Goal: Task Accomplishment & Management: Use online tool/utility

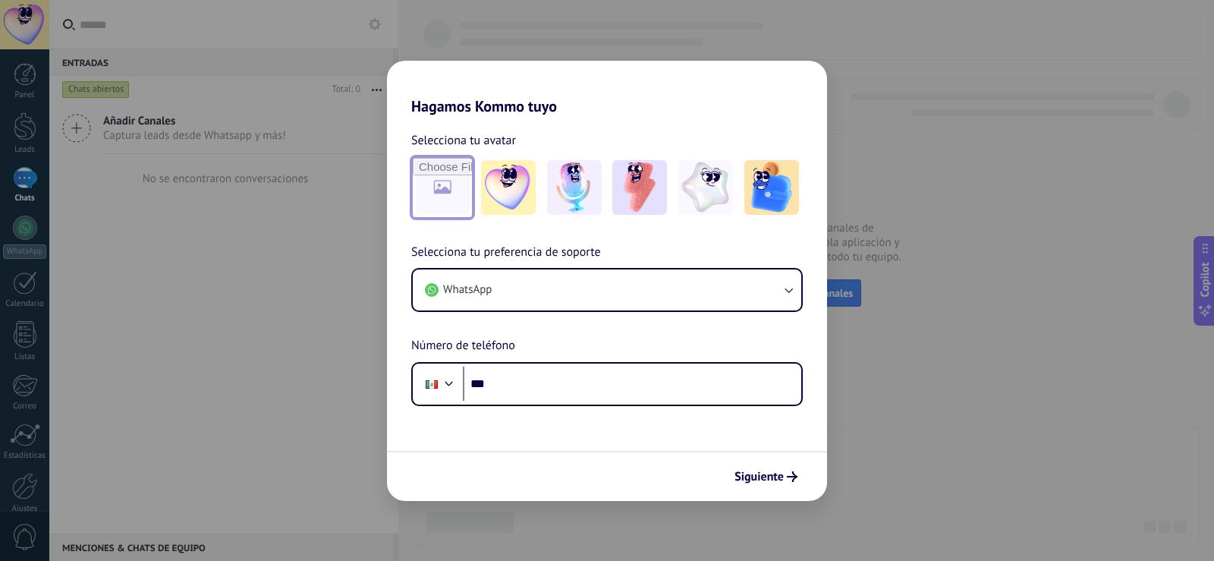
click at [421, 190] on input "file" at bounding box center [442, 187] width 59 height 59
type input "**********"
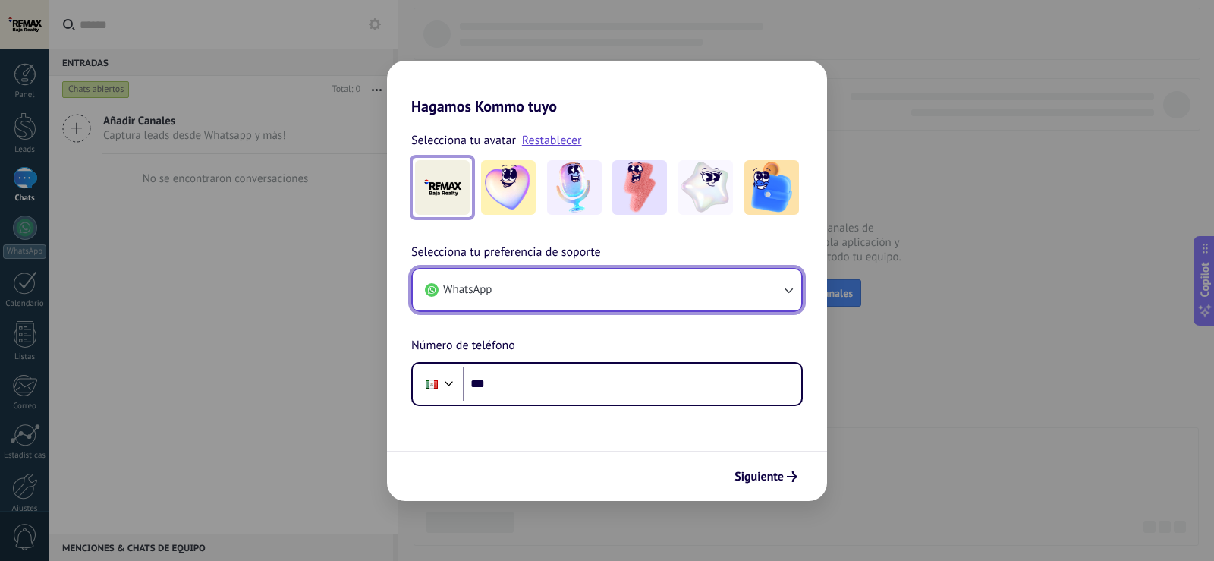
click at [580, 286] on button "WhatsApp" at bounding box center [607, 289] width 388 height 41
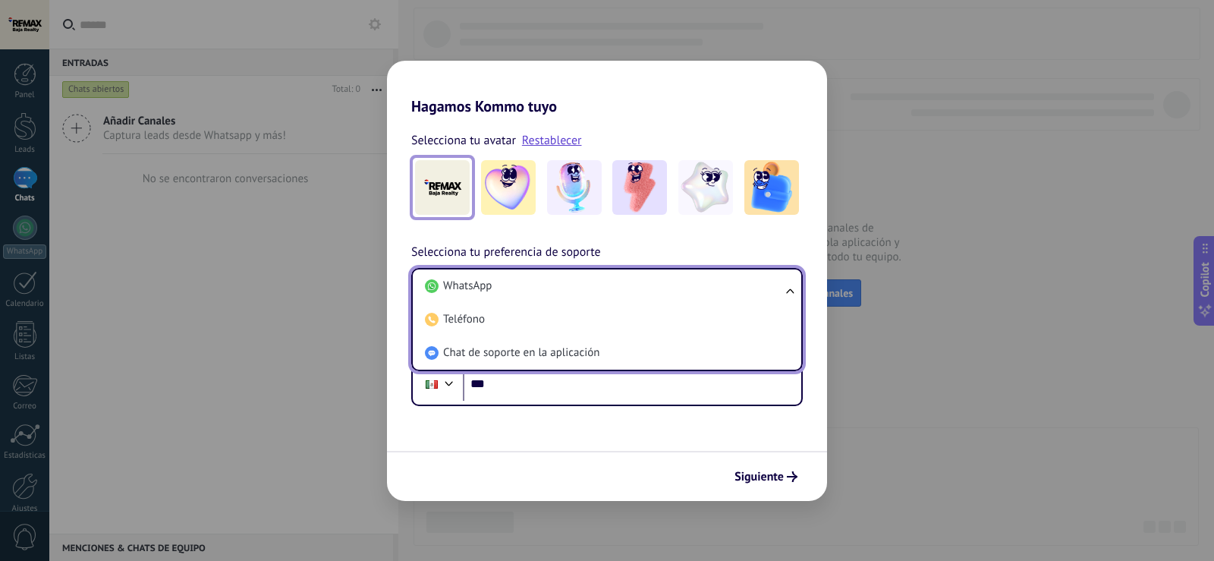
click at [580, 286] on li "WhatsApp" at bounding box center [604, 285] width 370 height 33
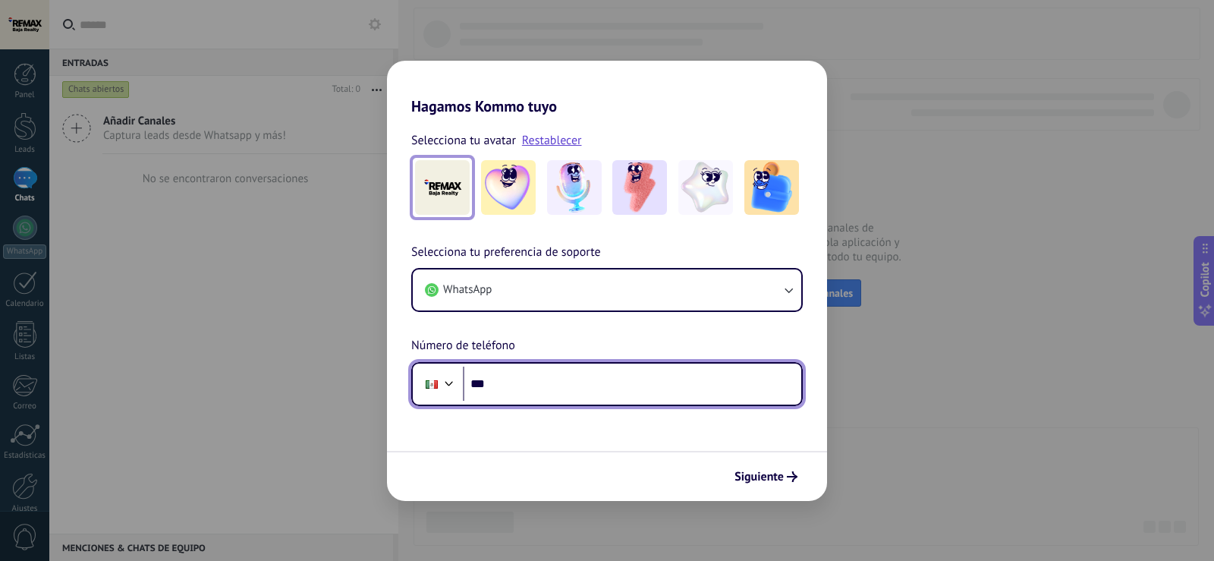
click at [588, 391] on input "***" at bounding box center [632, 383] width 338 height 35
click at [553, 385] on input "*******" at bounding box center [632, 383] width 338 height 35
type input "**********"
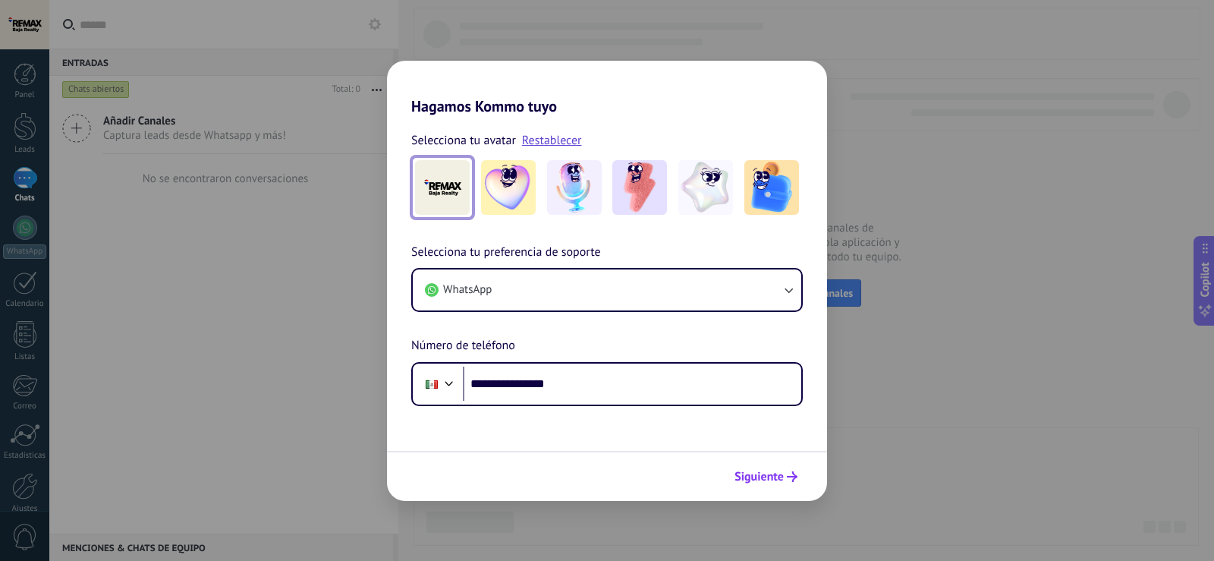
click at [766, 481] on span "Siguiente" at bounding box center [758, 476] width 49 height 11
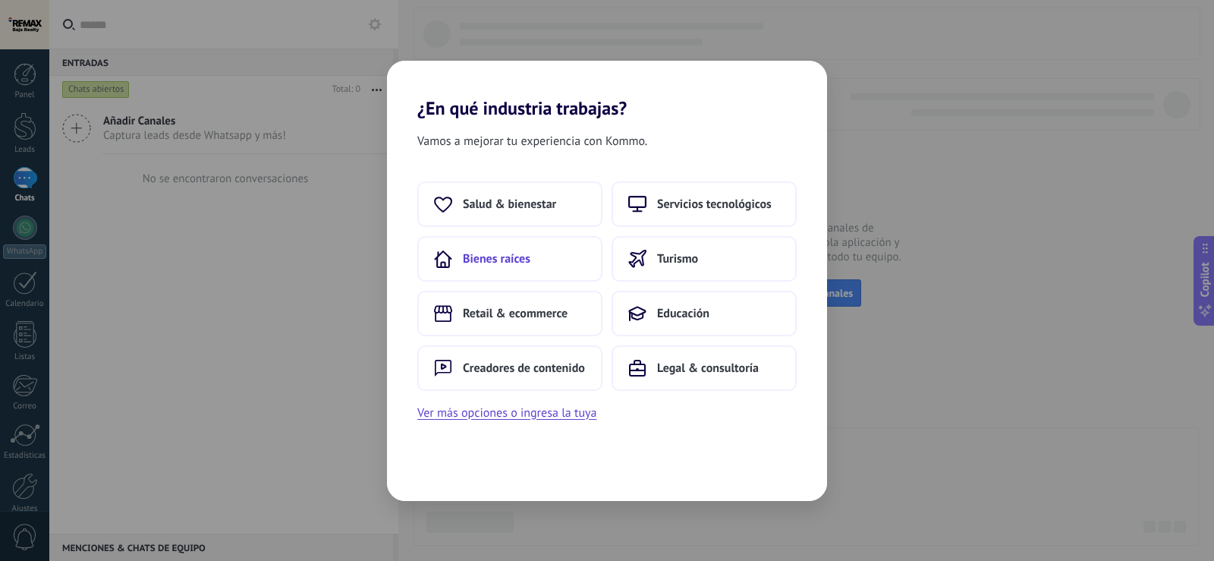
click at [568, 269] on button "Bienes raíces" at bounding box center [509, 259] width 185 height 46
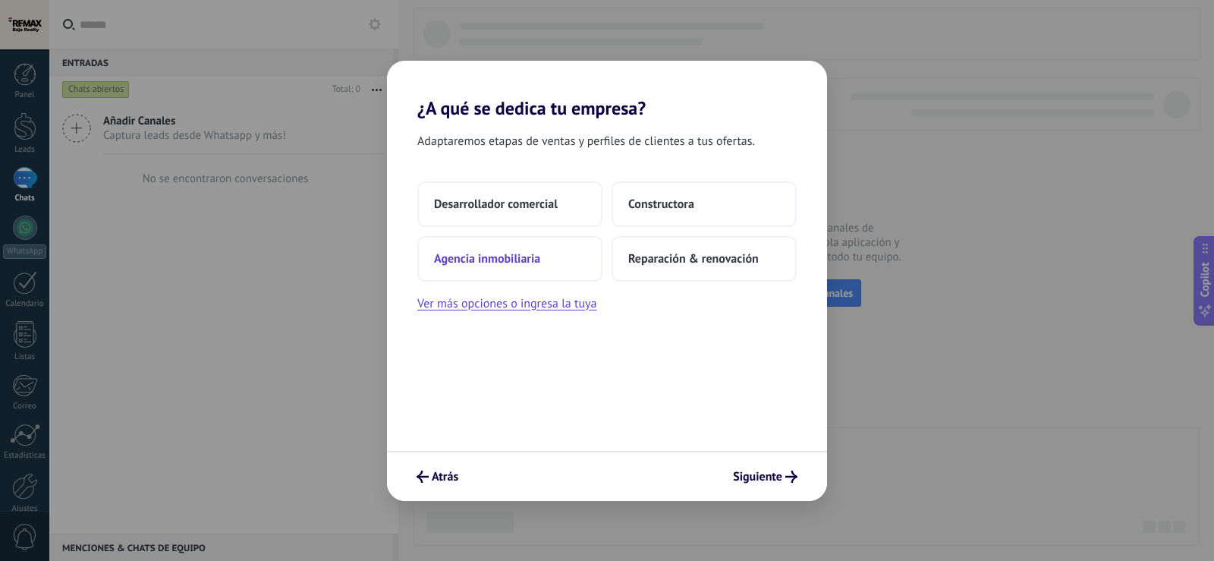
click at [536, 260] on span "Agencia inmobiliaria" at bounding box center [487, 258] width 106 height 15
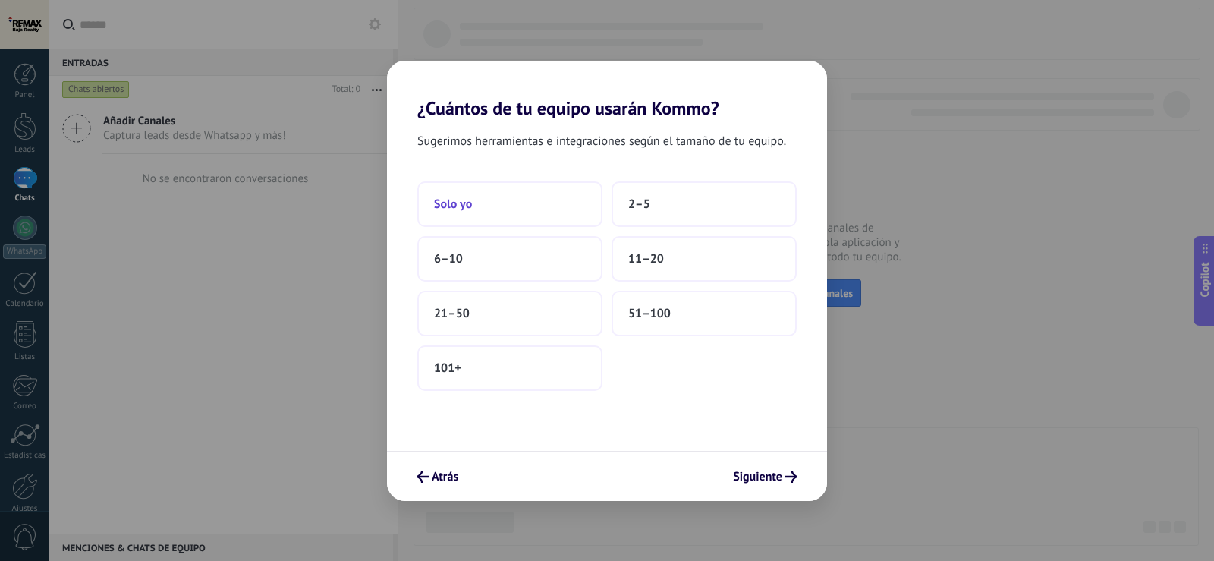
click at [532, 200] on button "Solo yo" at bounding box center [509, 204] width 185 height 46
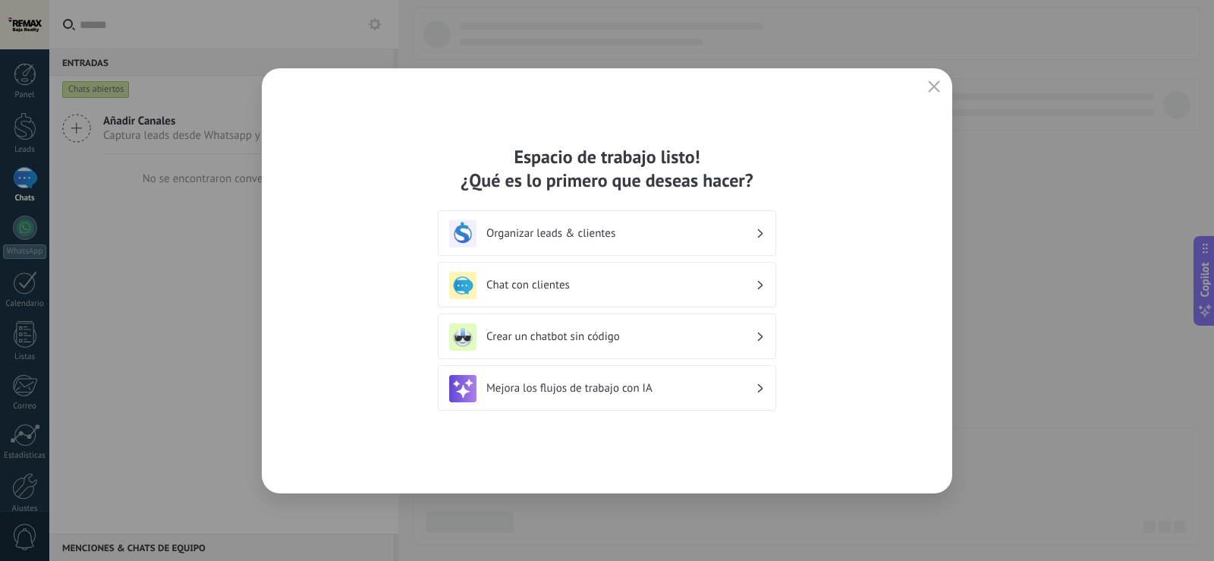
click at [634, 234] on h3 "Organizar leads & clientes" at bounding box center [620, 233] width 269 height 14
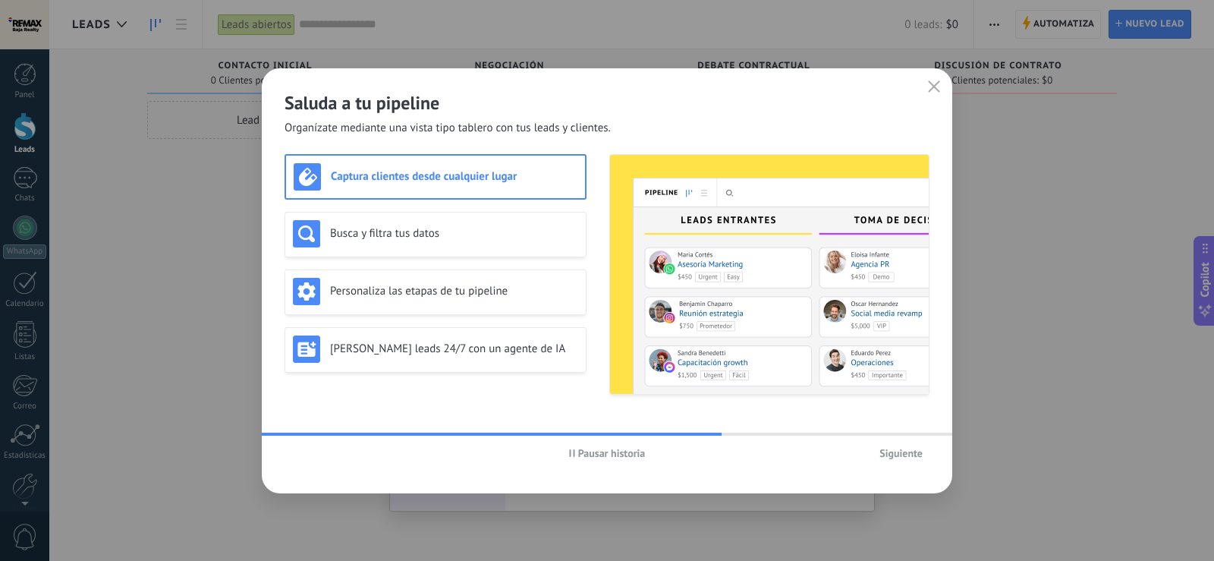
click at [919, 461] on button "Siguiente" at bounding box center [901, 453] width 57 height 23
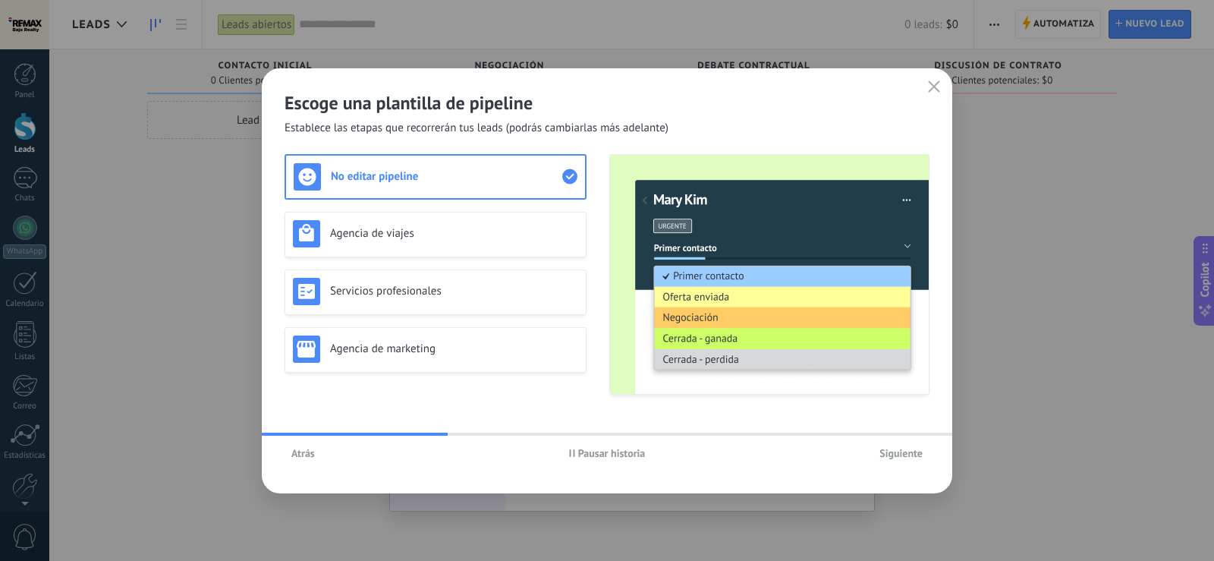
click at [919, 461] on button "Siguiente" at bounding box center [901, 453] width 57 height 23
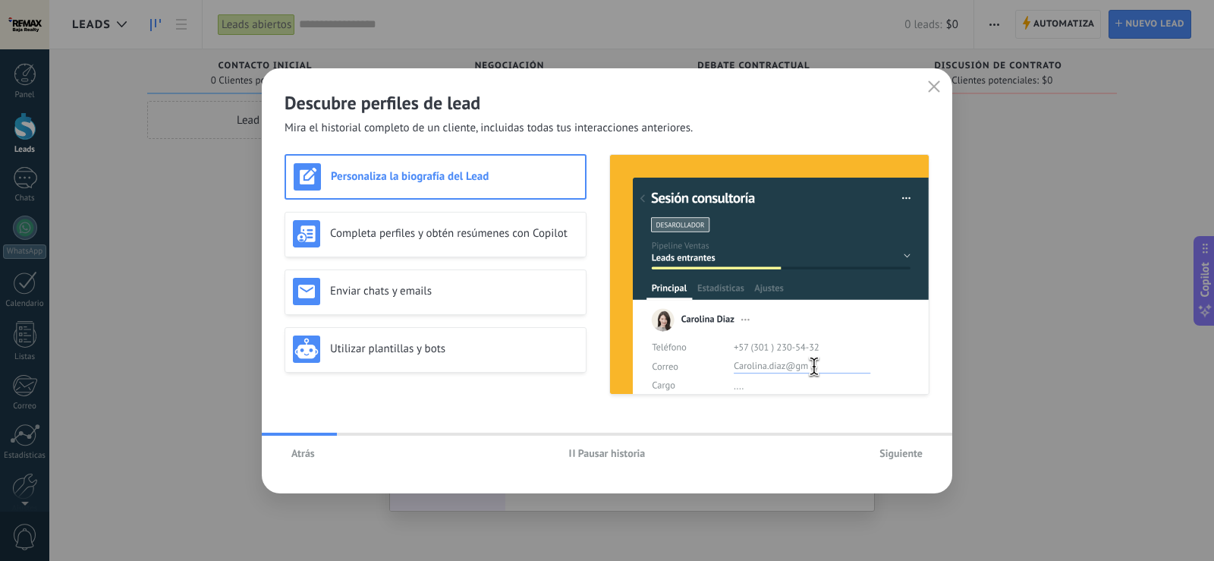
click at [919, 461] on button "Siguiente" at bounding box center [901, 453] width 57 height 23
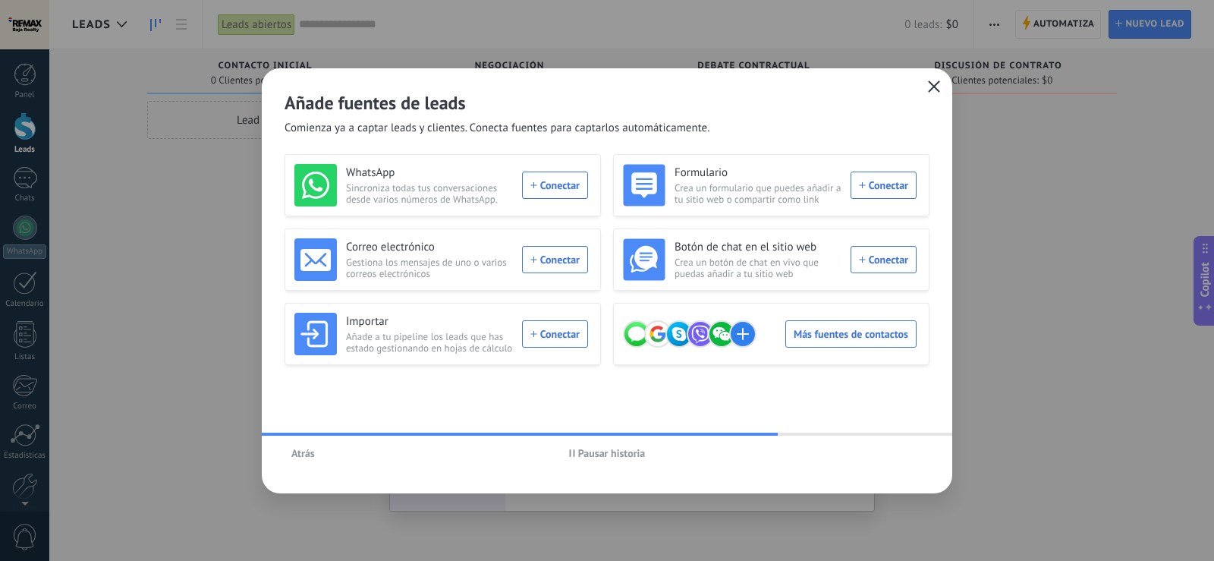
click at [929, 89] on icon "button" at bounding box center [934, 86] width 12 height 12
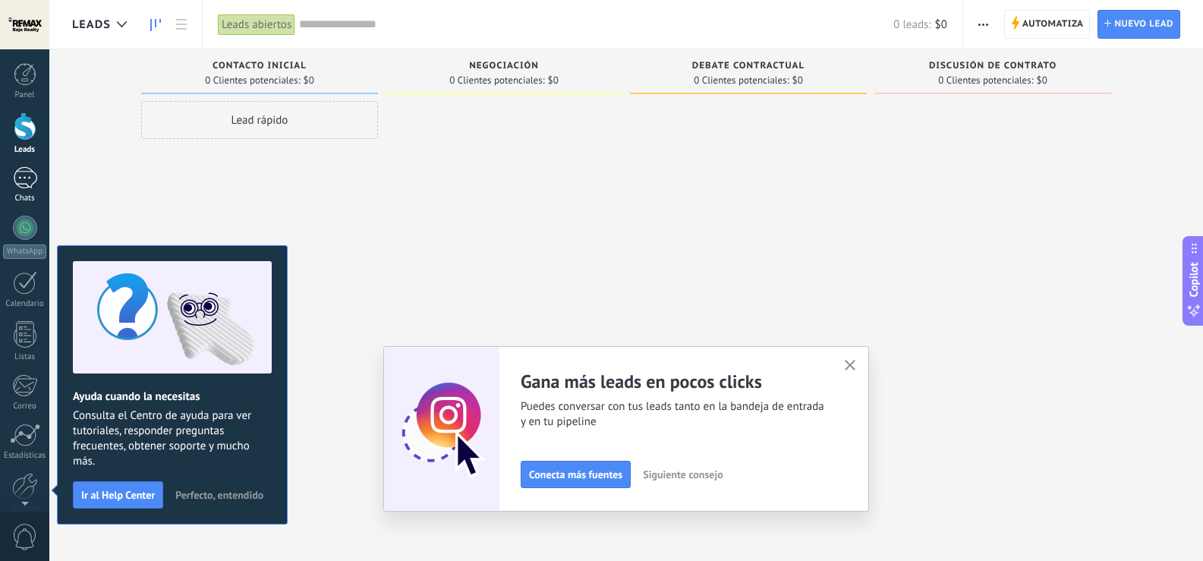
click at [11, 177] on link "Chats" at bounding box center [24, 185] width 49 height 36
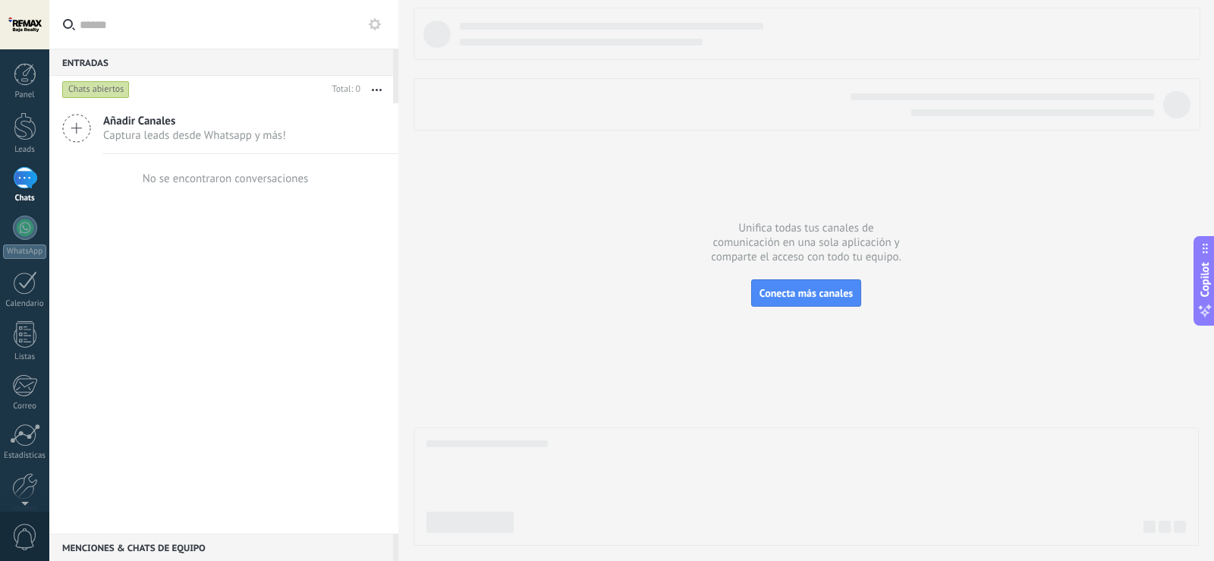
click at [373, 92] on button "button" at bounding box center [376, 89] width 33 height 27
click at [26, 169] on div at bounding box center [25, 178] width 24 height 22
click at [169, 108] on div "Añadir Canales Captura leads desde Whatsapp y más!" at bounding box center [223, 128] width 349 height 51
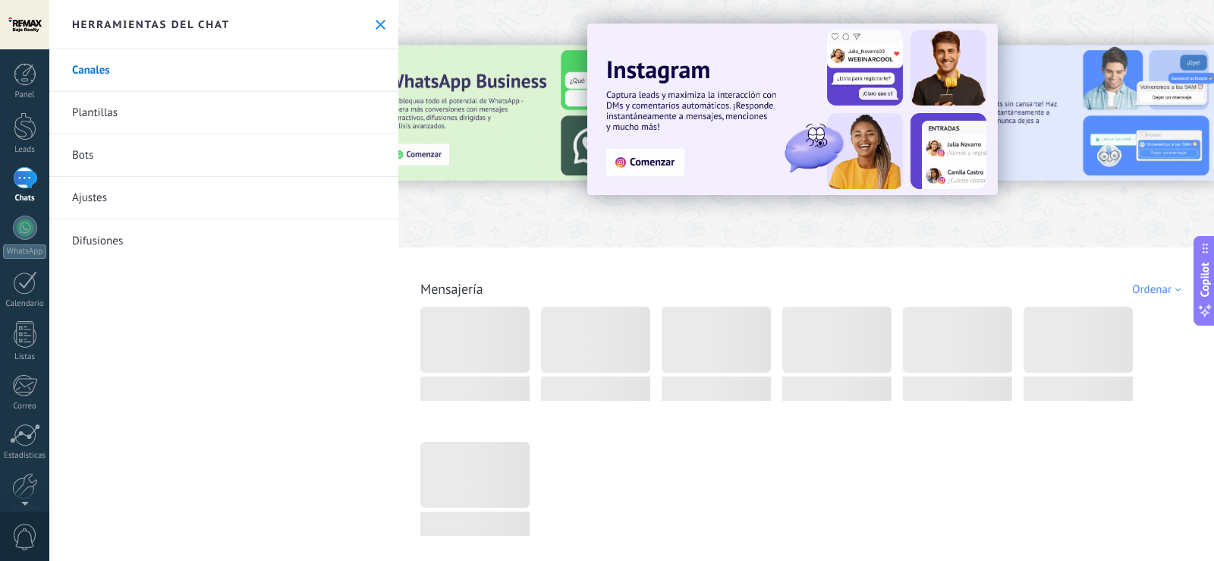
click at [133, 159] on link "Bots" at bounding box center [223, 155] width 349 height 42
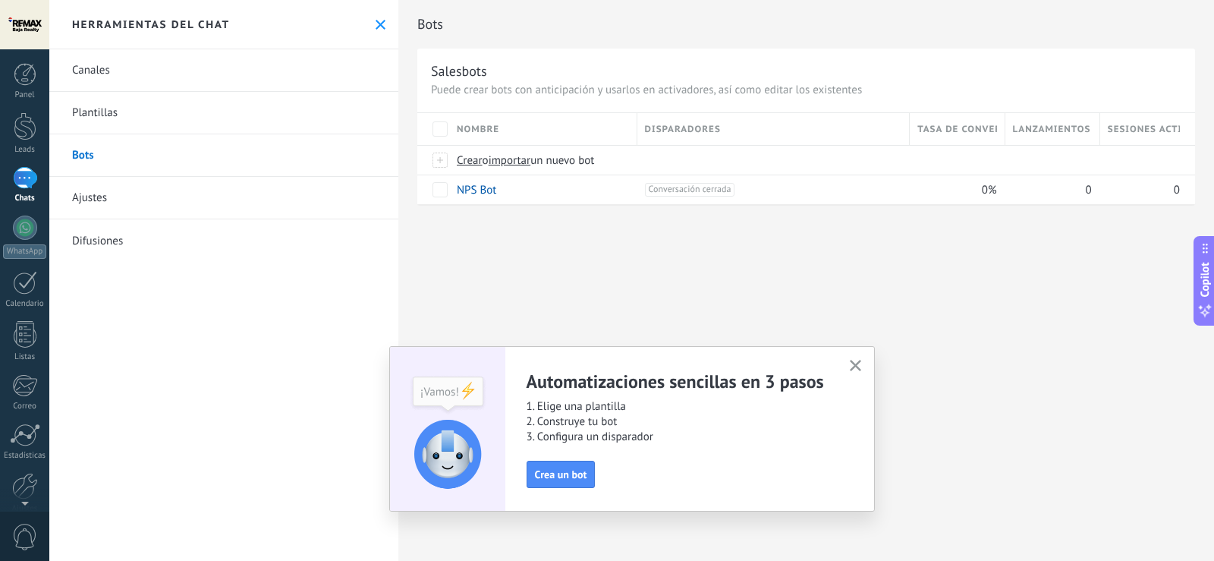
click at [376, 24] on icon at bounding box center [381, 25] width 10 height 10
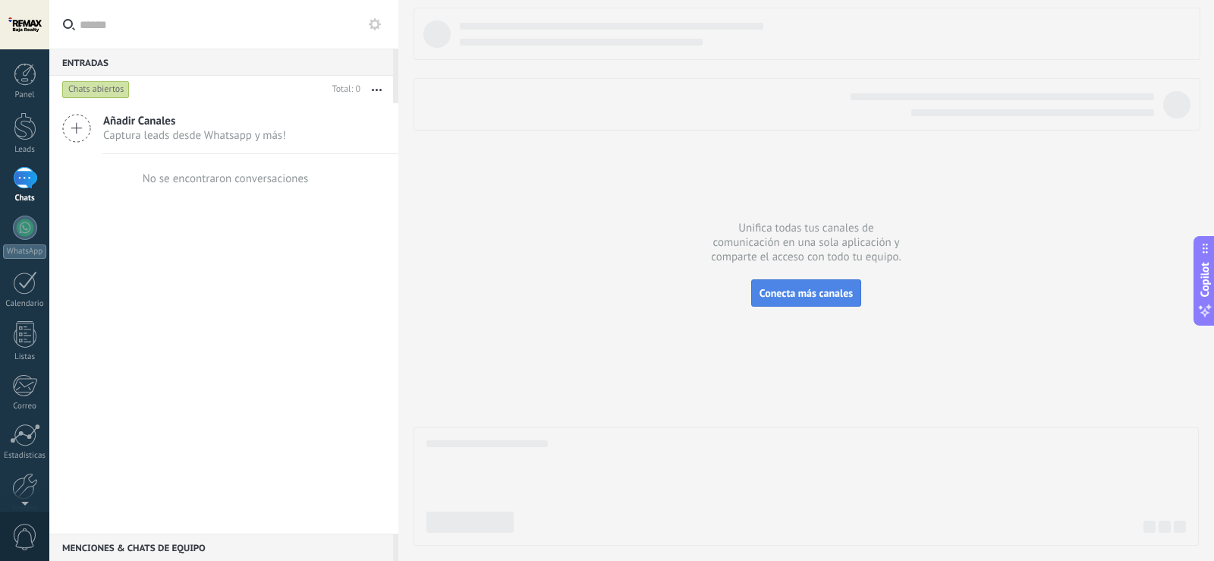
click at [780, 285] on button "Conecta más canales" at bounding box center [806, 292] width 110 height 27
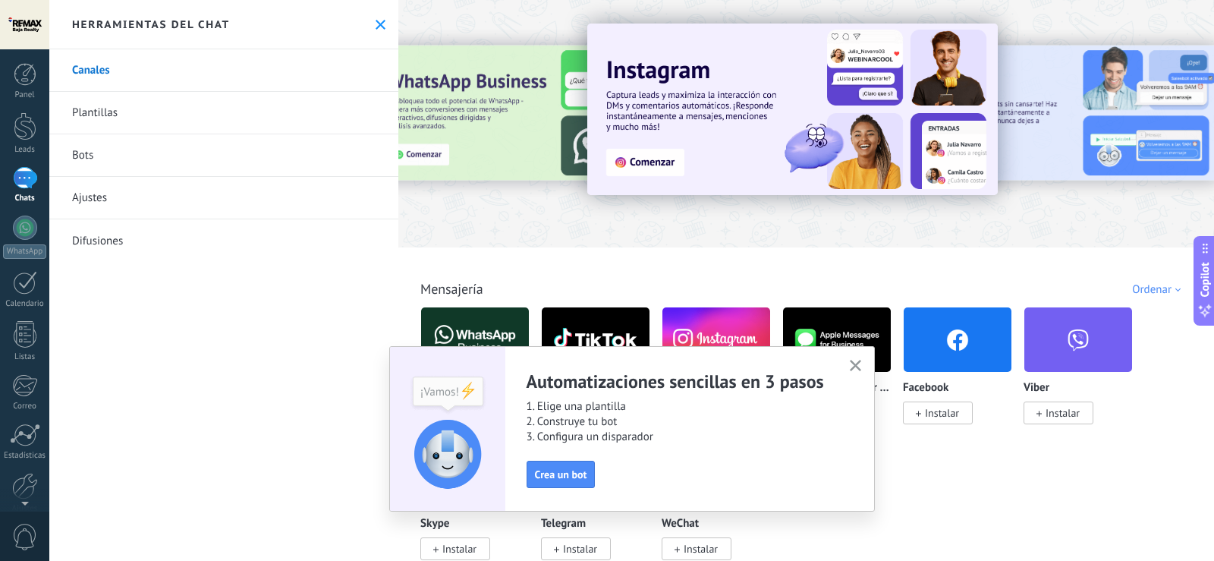
click at [71, 109] on link "Plantillas" at bounding box center [223, 113] width 349 height 42
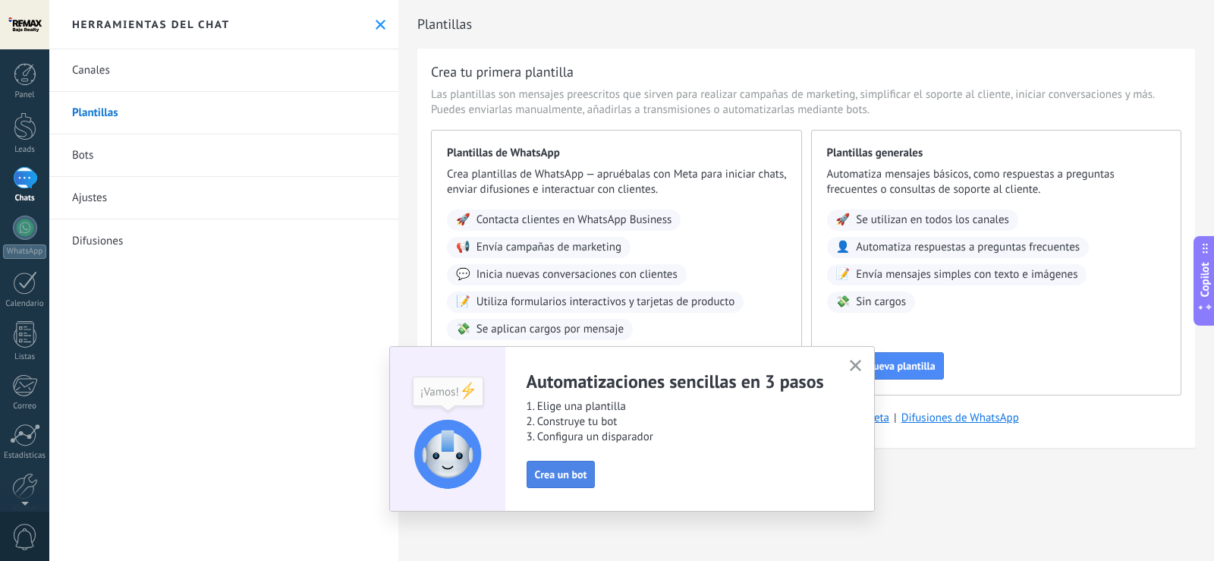
click at [555, 476] on span "Crea un bot" at bounding box center [561, 474] width 52 height 11
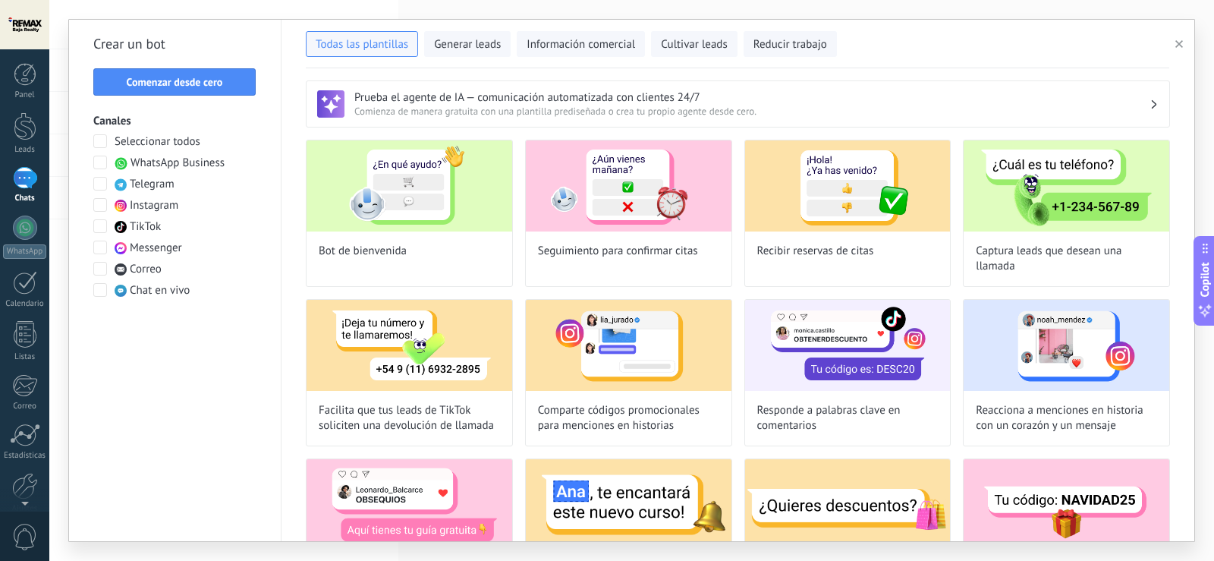
click at [101, 162] on span at bounding box center [100, 163] width 14 height 14
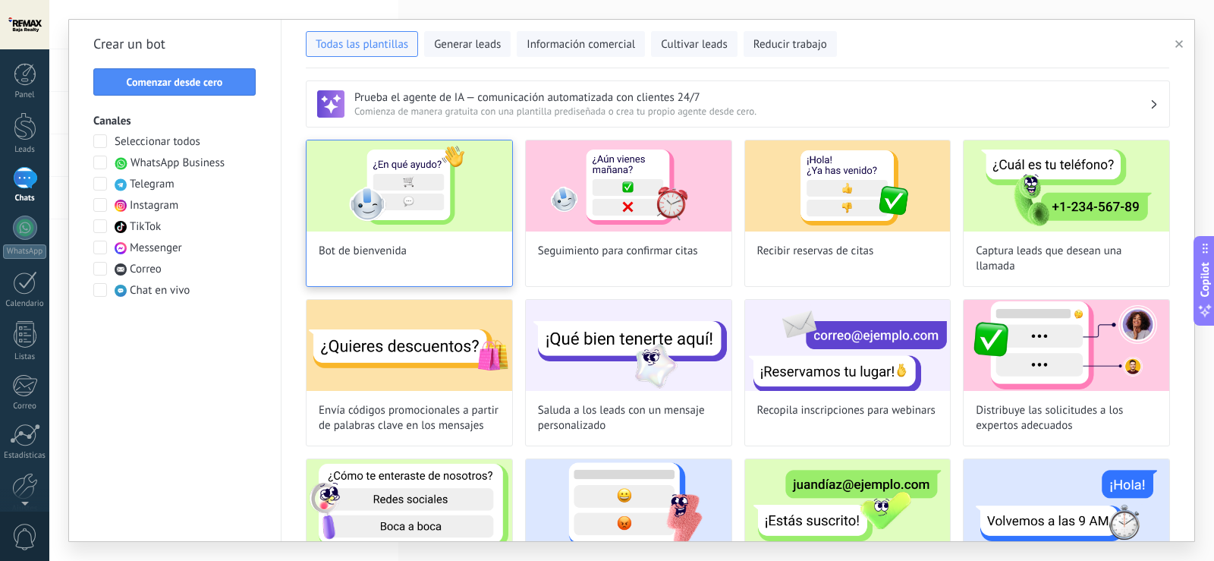
click at [434, 231] on img at bounding box center [410, 185] width 206 height 91
type input "**********"
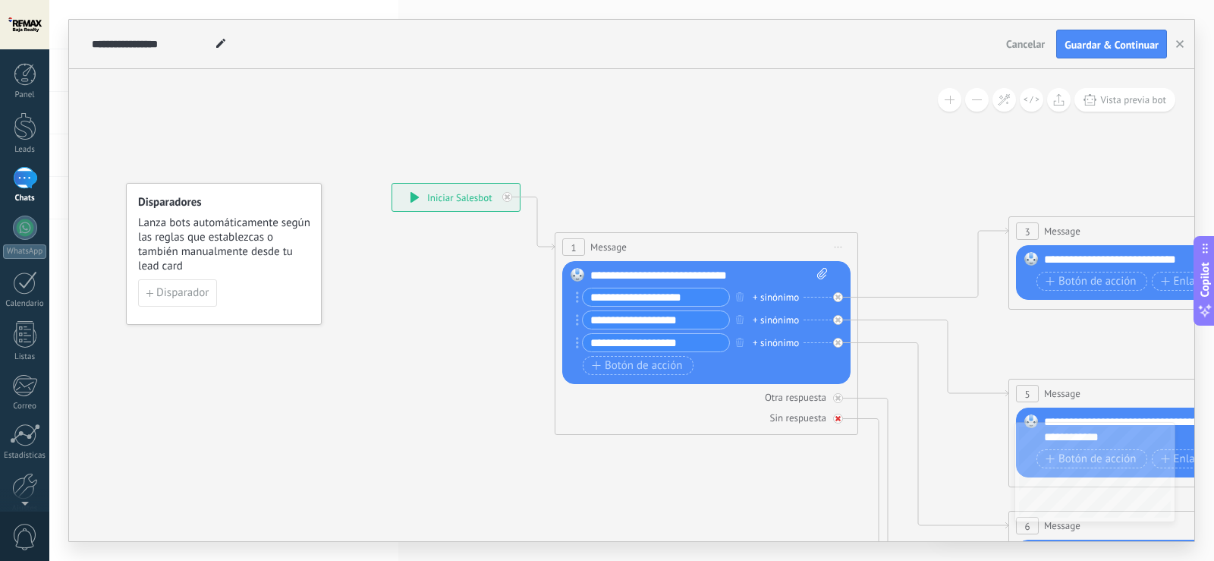
drag, startPoint x: 836, startPoint y: 410, endPoint x: 642, endPoint y: 417, distance: 194.4
click at [642, 417] on div "Sin respuesta" at bounding box center [706, 417] width 288 height 14
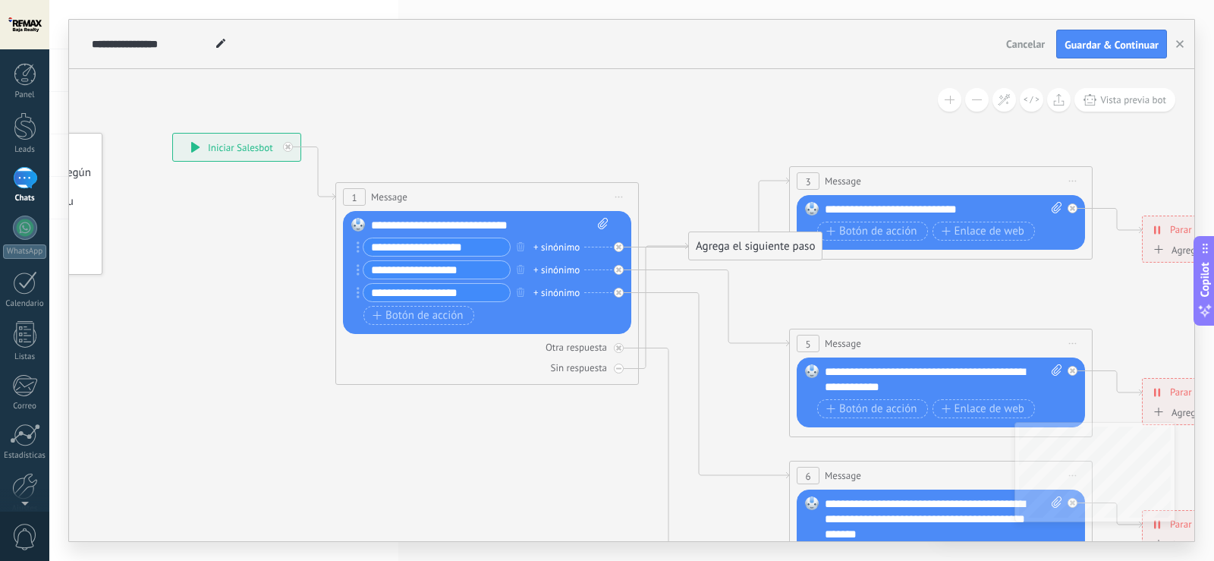
drag, startPoint x: 846, startPoint y: 470, endPoint x: 613, endPoint y: 401, distance: 242.9
click at [613, 401] on icon at bounding box center [975, 511] width 2365 height 1516
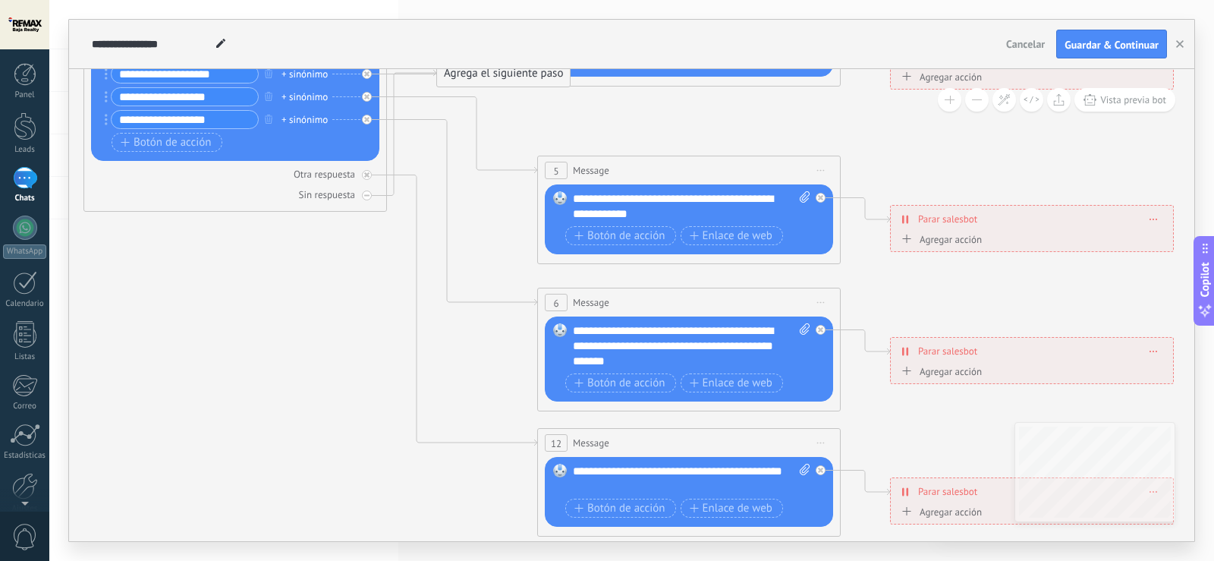
drag, startPoint x: 621, startPoint y: 402, endPoint x: 382, endPoint y: 248, distance: 284.3
click at [382, 248] on icon at bounding box center [723, 338] width 2365 height 1516
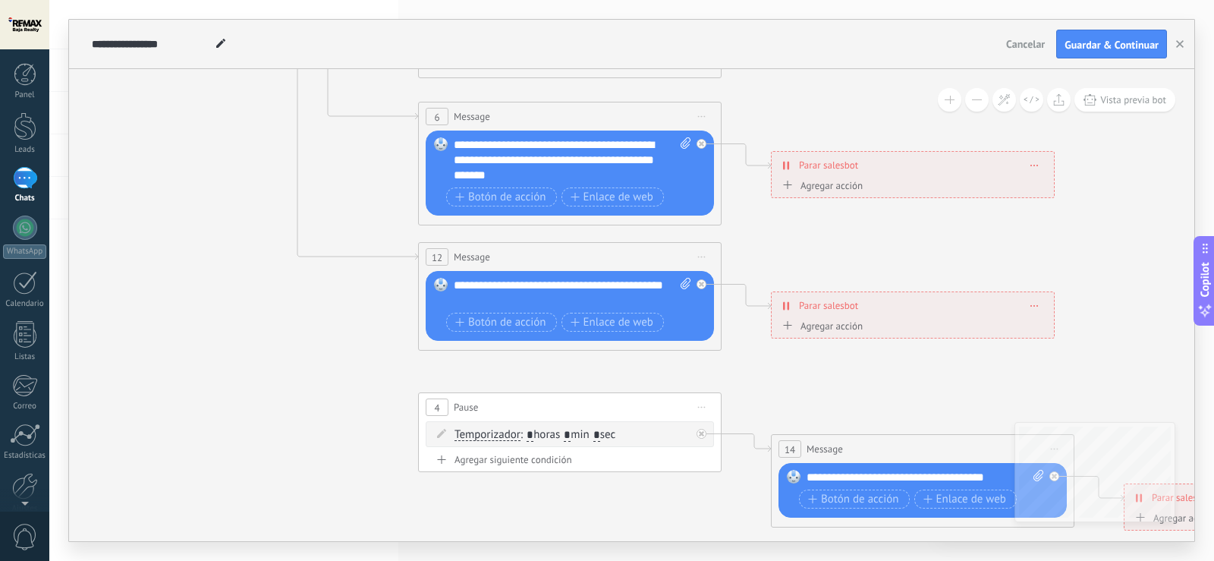
drag, startPoint x: 437, startPoint y: 310, endPoint x: 332, endPoint y: 161, distance: 182.5
click at [332, 161] on icon at bounding box center [604, 153] width 2365 height 1516
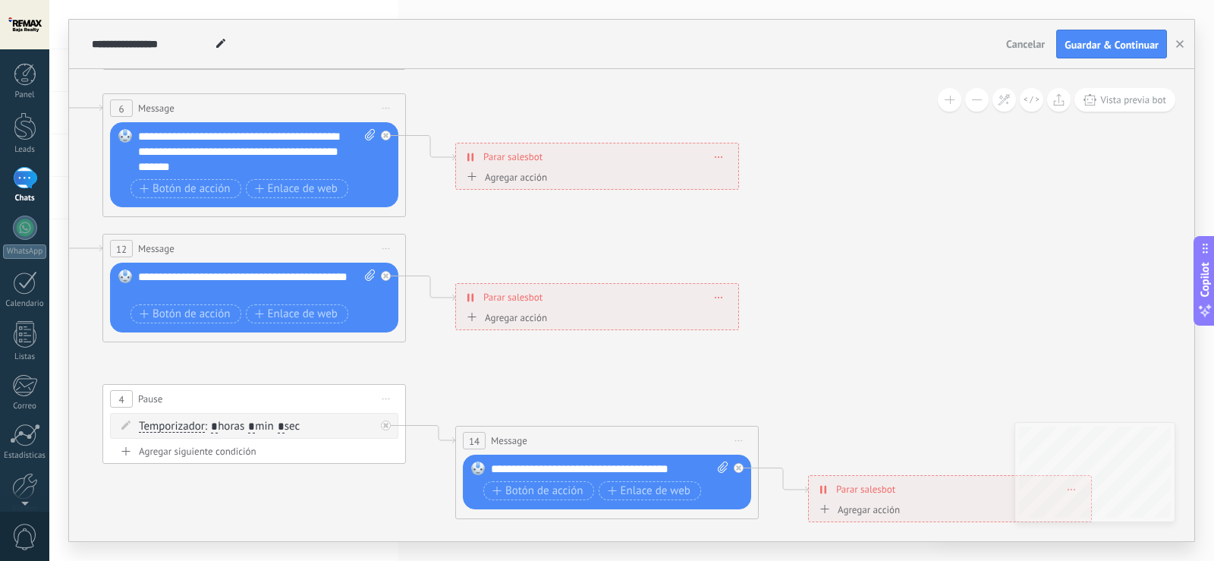
drag, startPoint x: 997, startPoint y: 228, endPoint x: 659, endPoint y: 231, distance: 338.4
click at [688, 231] on icon at bounding box center [288, 144] width 2365 height 1516
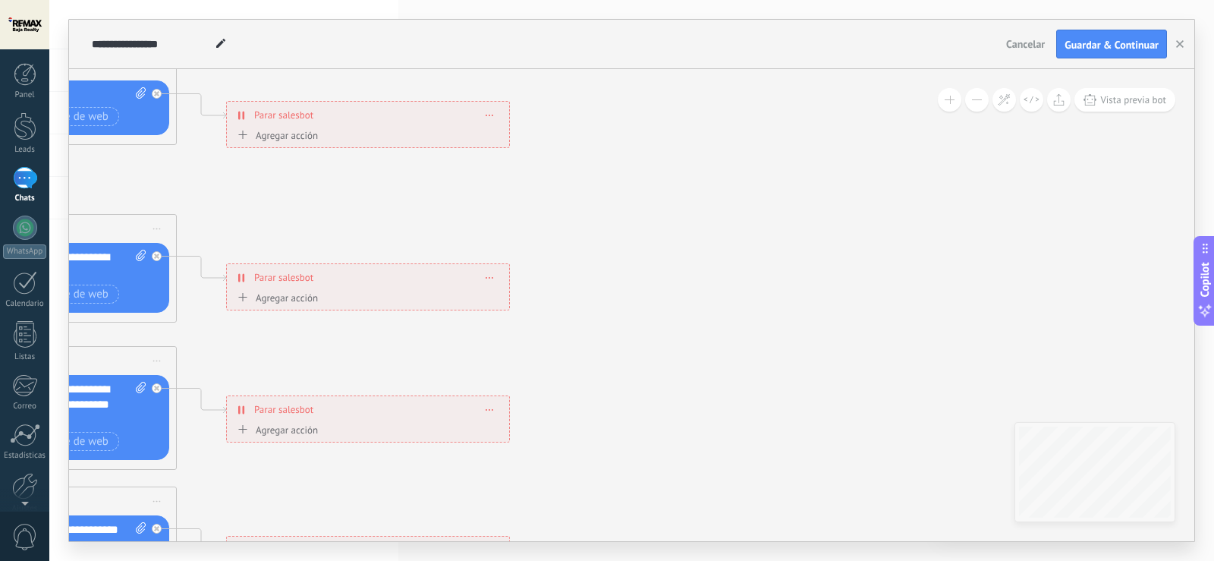
drag, startPoint x: 901, startPoint y: 256, endPoint x: 683, endPoint y: 517, distance: 339.9
click at [683, 517] on icon at bounding box center [59, 397] width 2365 height 1516
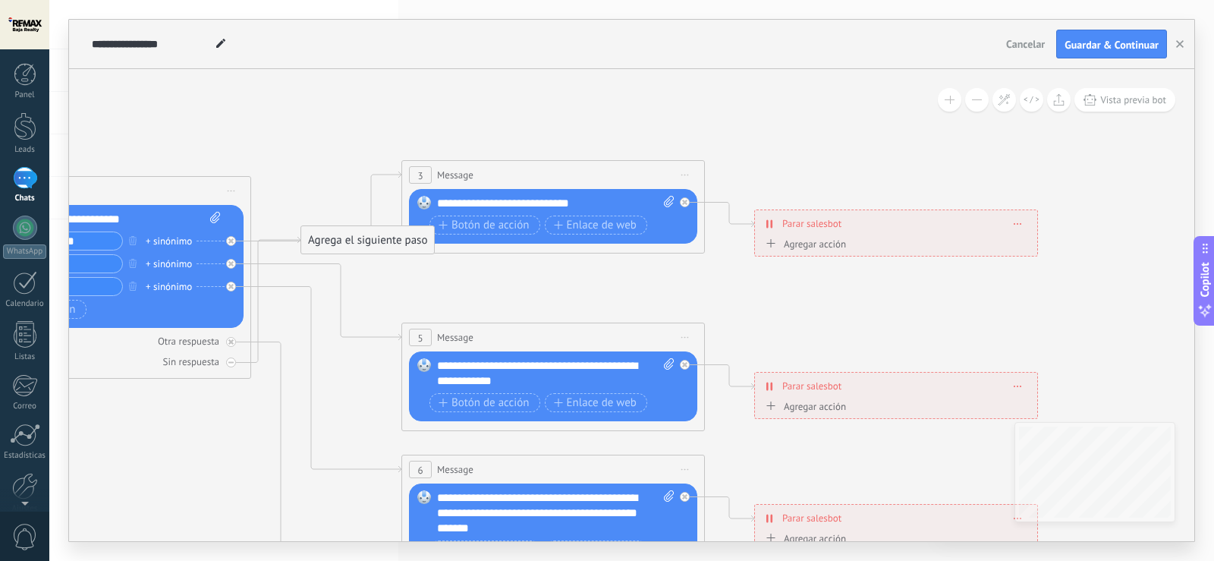
drag, startPoint x: 549, startPoint y: 236, endPoint x: 1110, endPoint y: 325, distance: 567.7
click at [1110, 325] on icon at bounding box center [587, 505] width 2365 height 1516
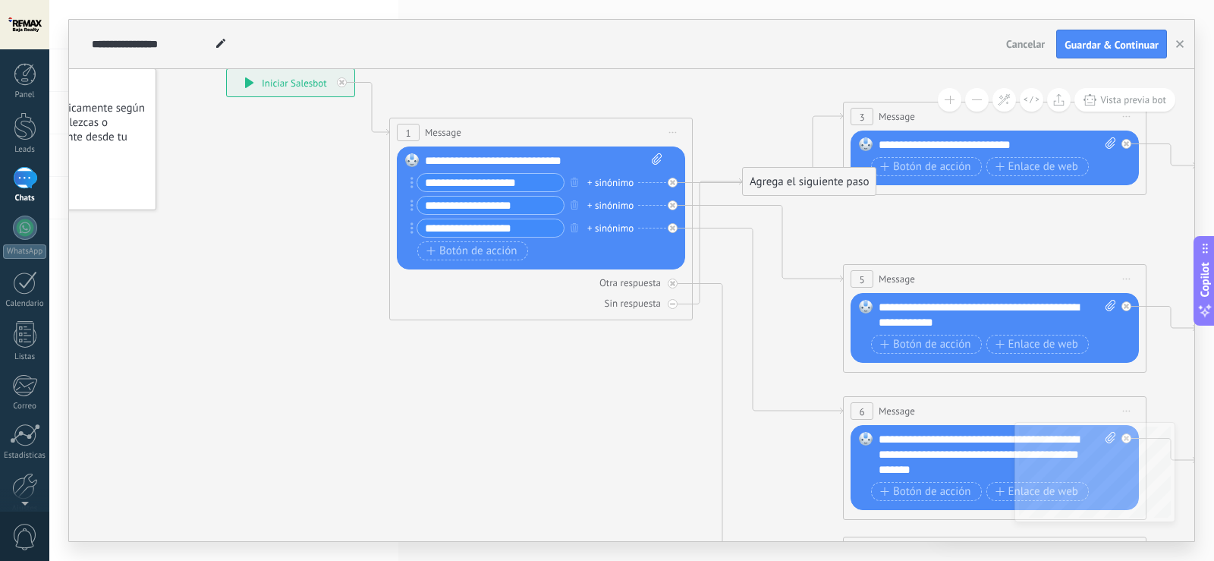
drag, startPoint x: 148, startPoint y: 163, endPoint x: 546, endPoint y: 115, distance: 401.2
click at [546, 115] on icon at bounding box center [1029, 447] width 2365 height 1516
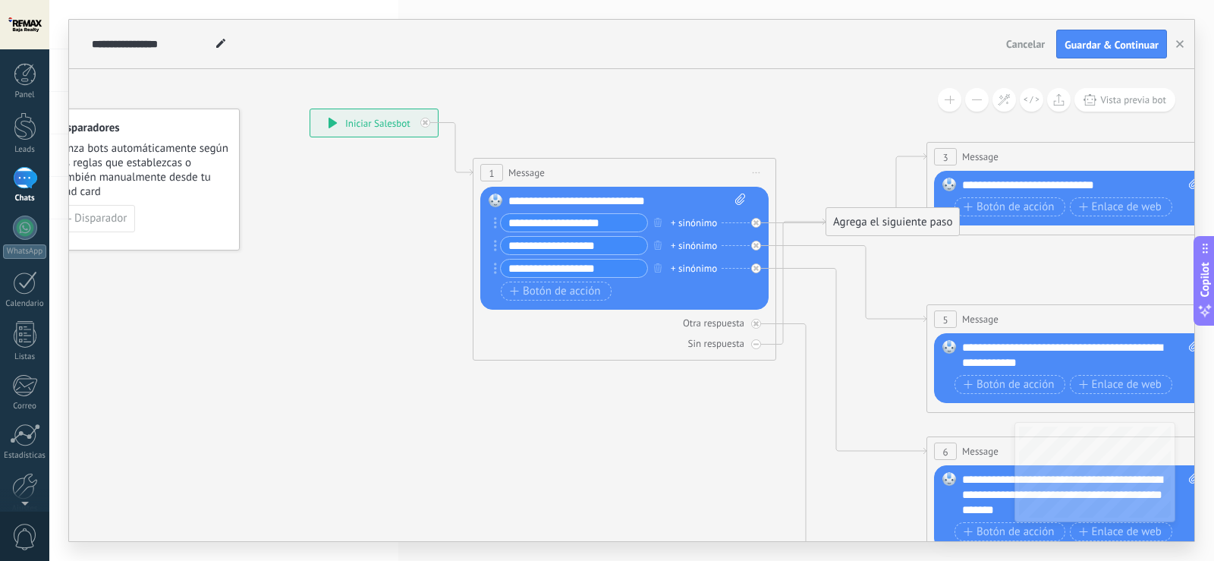
drag, startPoint x: 291, startPoint y: 210, endPoint x: 376, endPoint y: 251, distance: 93.7
click at [376, 251] on icon at bounding box center [1112, 487] width 2365 height 1516
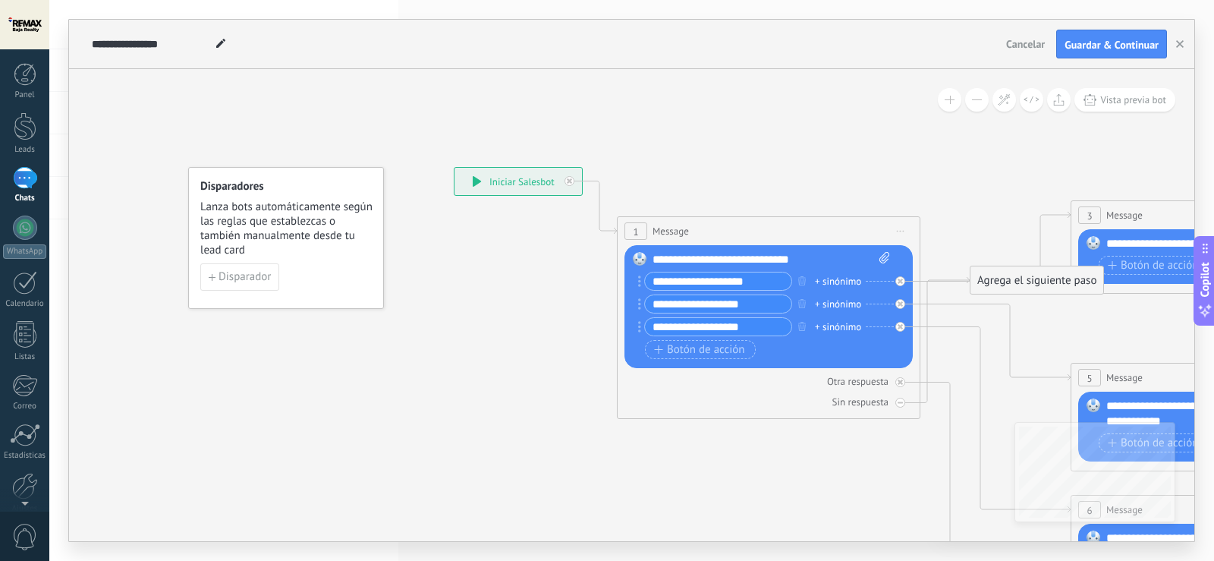
drag, startPoint x: 376, startPoint y: 251, endPoint x: 519, endPoint y: 309, distance: 154.6
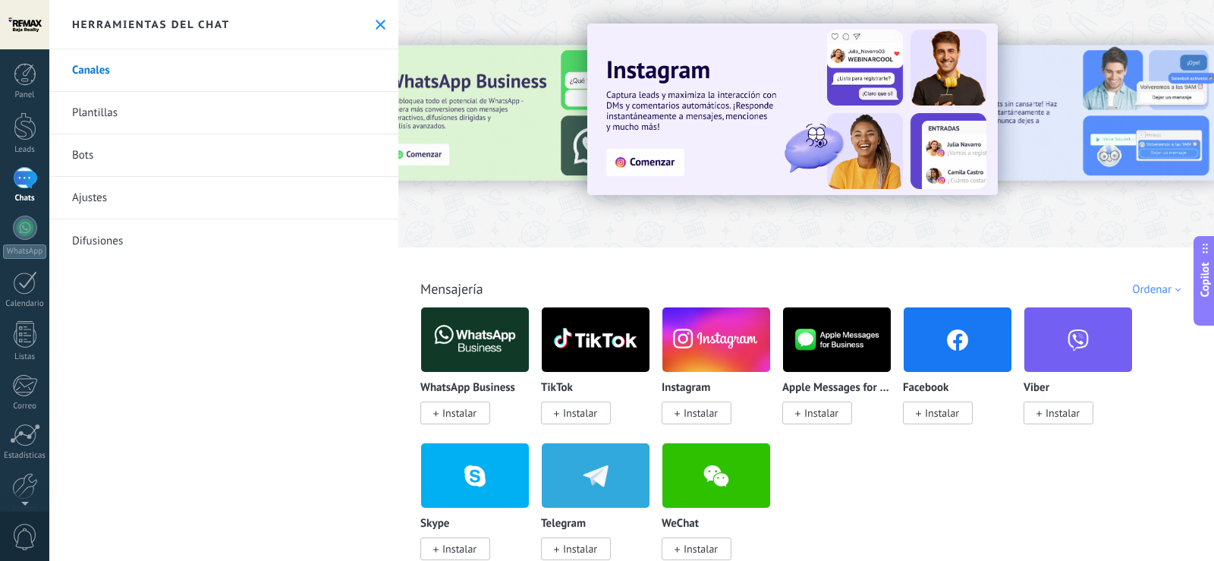
click at [382, 24] on div "Herramientas del chat" at bounding box center [223, 24] width 349 height 49
click at [376, 28] on icon at bounding box center [381, 25] width 10 height 10
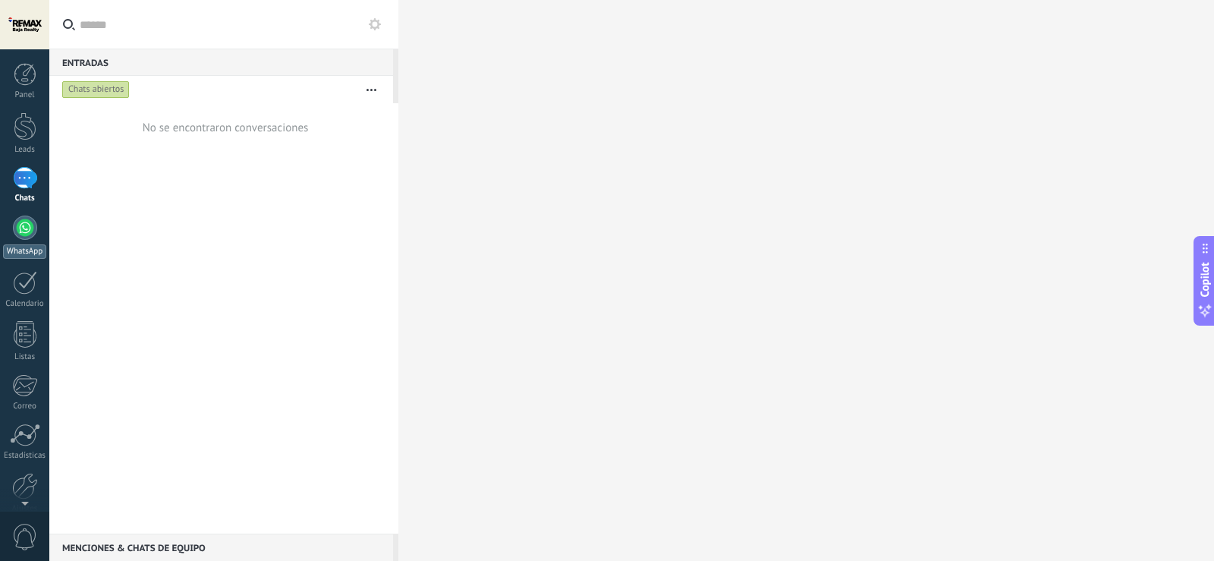
click at [20, 238] on div at bounding box center [25, 227] width 24 height 24
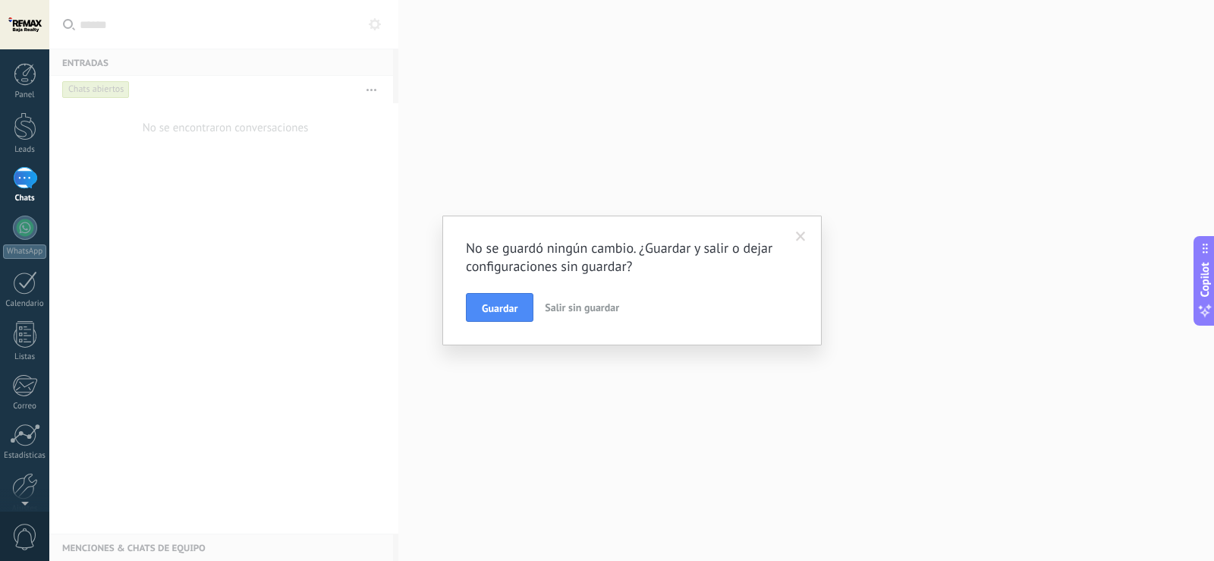
click at [552, 308] on span "Salir sin guardar" at bounding box center [582, 307] width 74 height 14
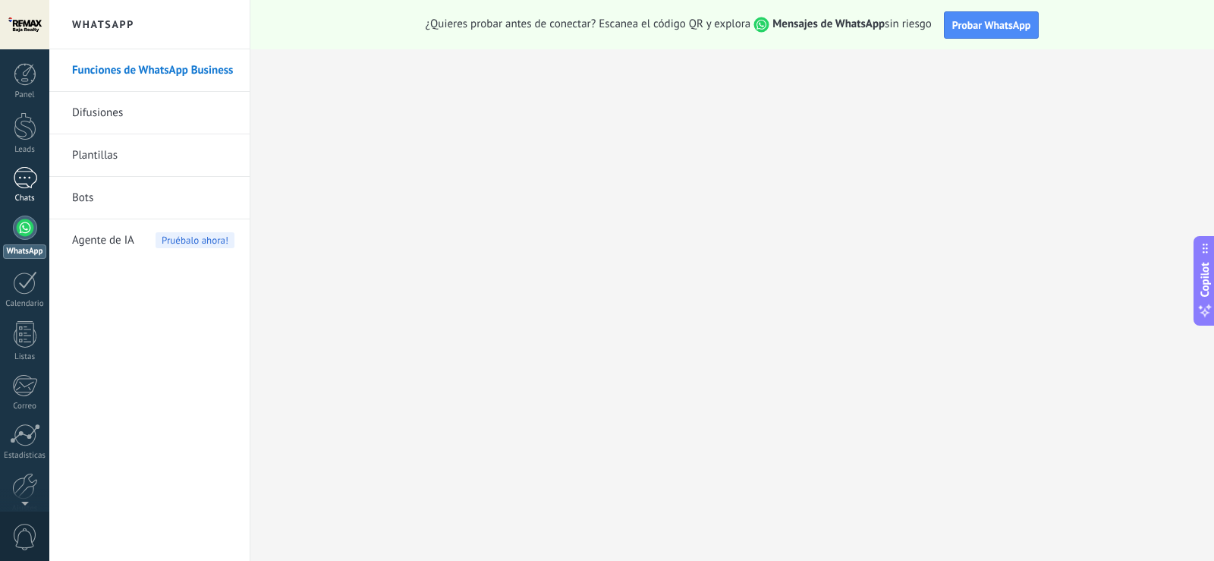
click at [20, 187] on div at bounding box center [25, 178] width 24 height 22
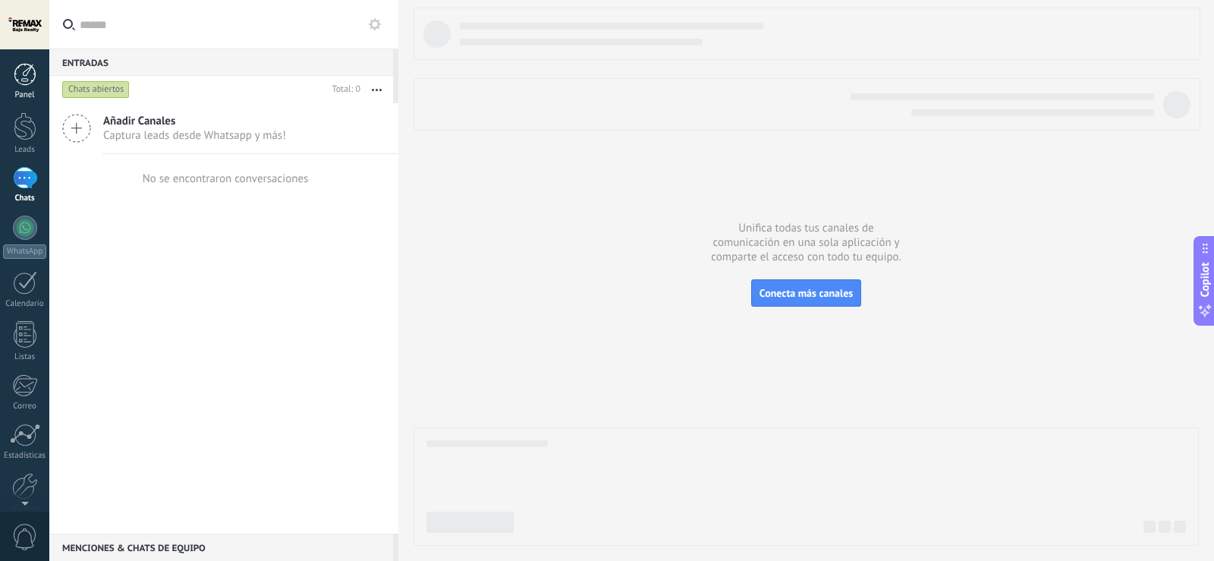
click at [16, 81] on div at bounding box center [25, 74] width 23 height 23
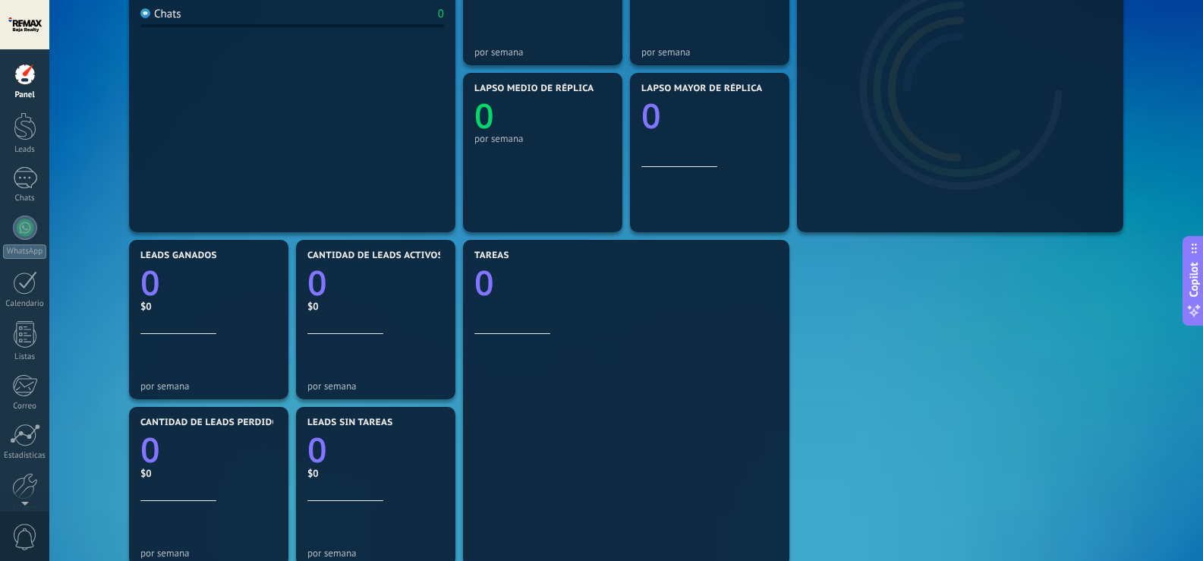
scroll to position [303, 0]
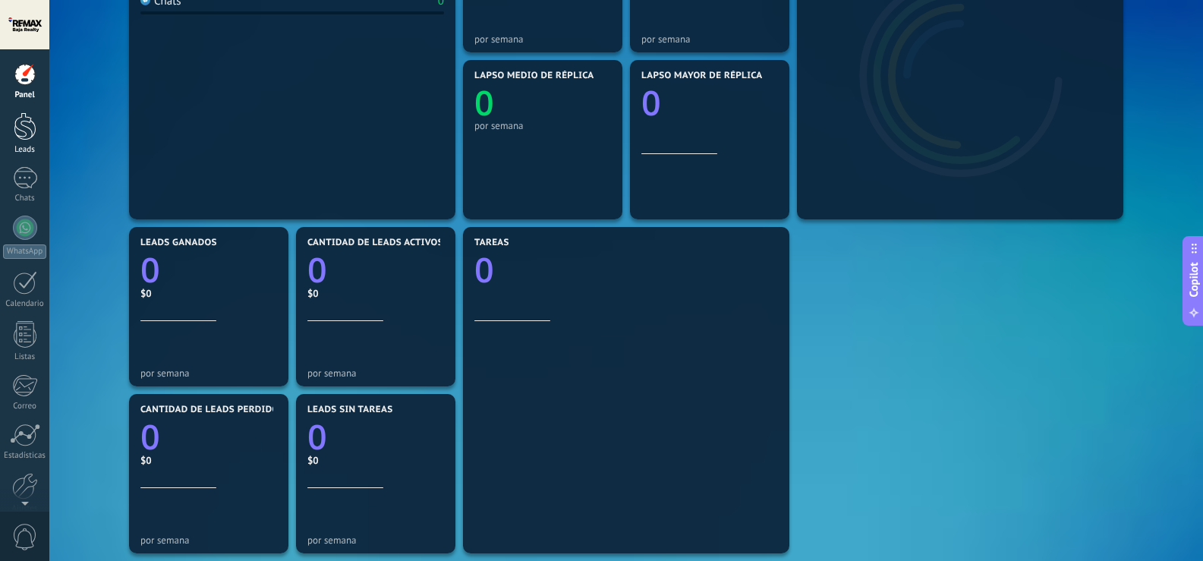
click at [11, 138] on link "Leads" at bounding box center [24, 133] width 49 height 42
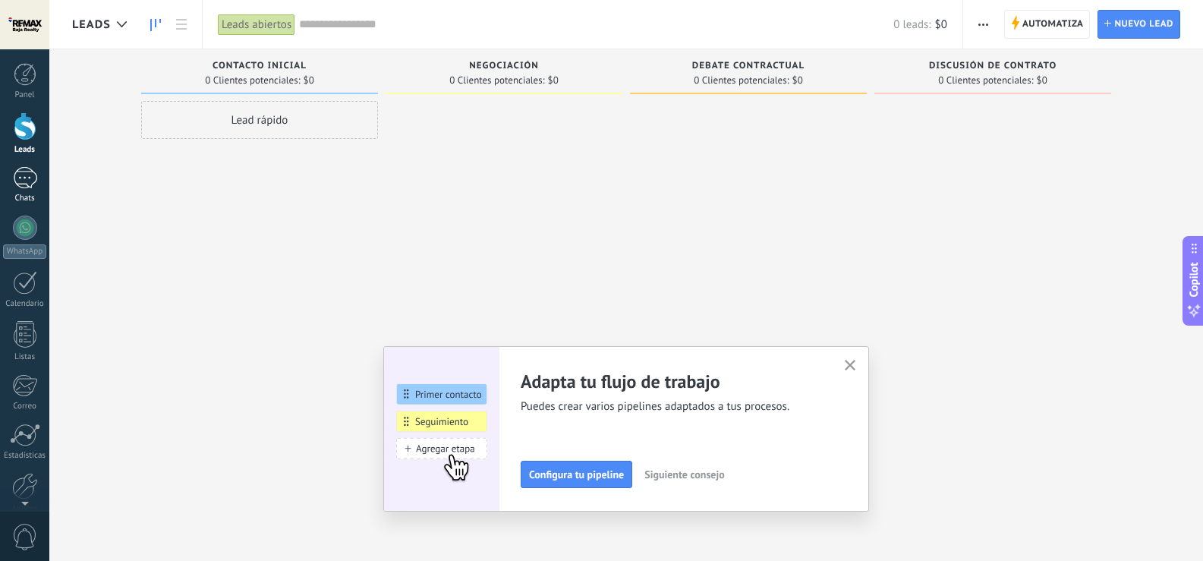
click at [34, 189] on link "Chats" at bounding box center [24, 185] width 49 height 36
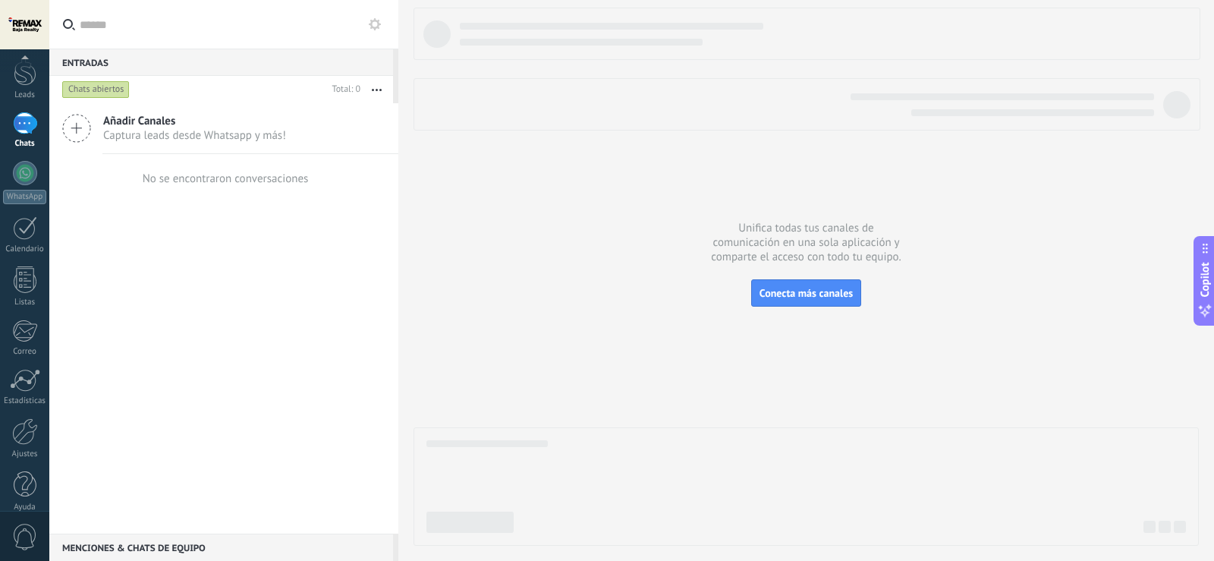
scroll to position [71, 0]
click at [13, 329] on link "Correo" at bounding box center [24, 321] width 49 height 37
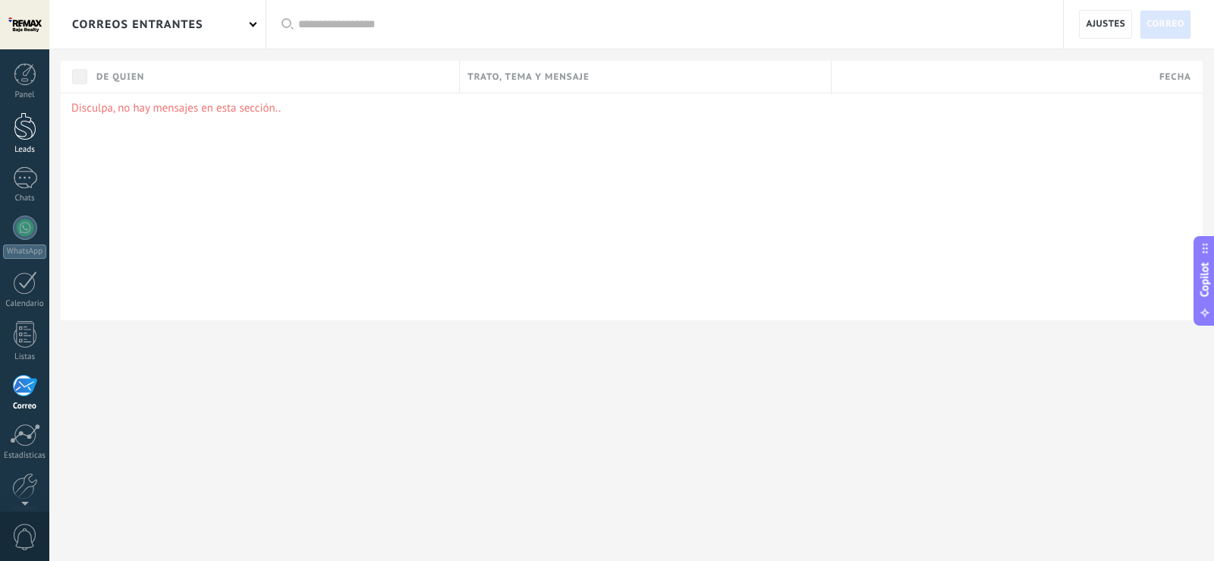
click at [20, 121] on div at bounding box center [25, 126] width 23 height 28
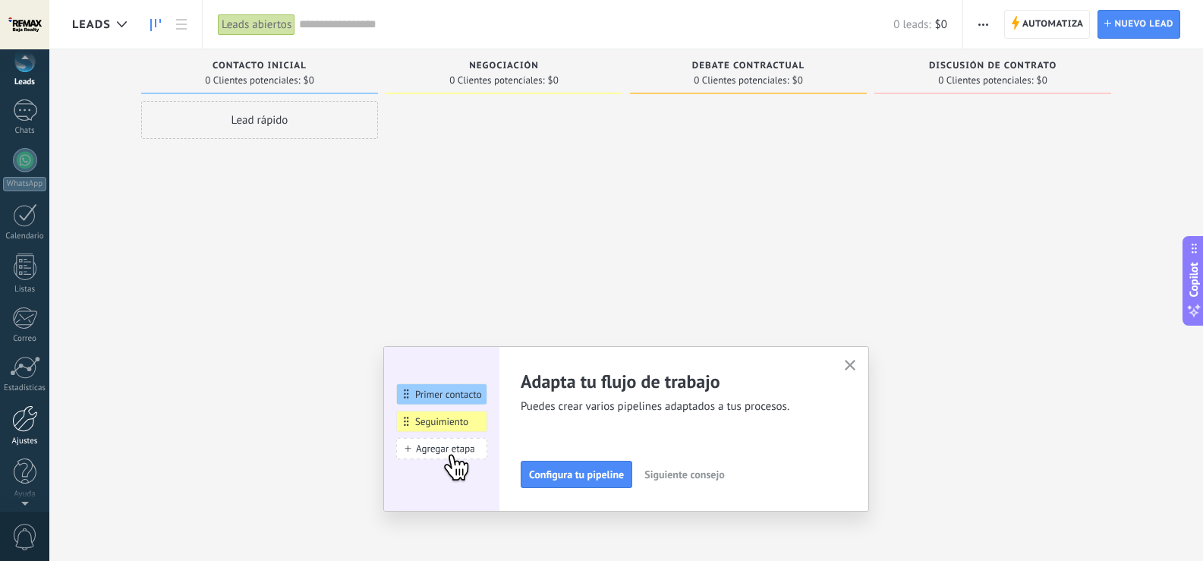
scroll to position [71, 0]
click at [25, 414] on div at bounding box center [25, 415] width 26 height 27
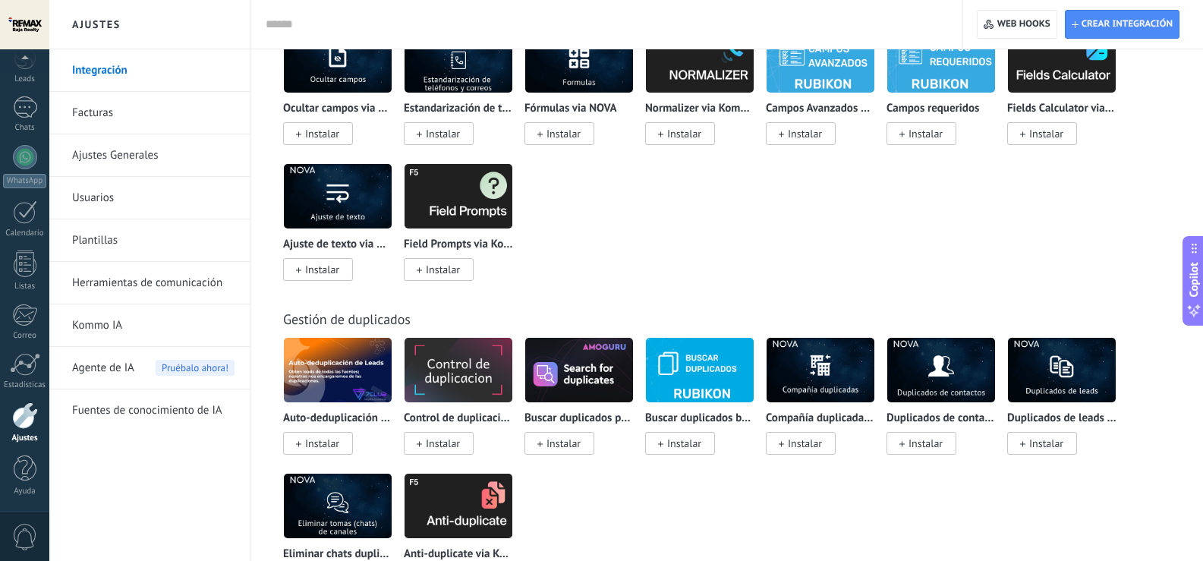
scroll to position [5555, 0]
